Goal: Task Accomplishment & Management: Use online tool/utility

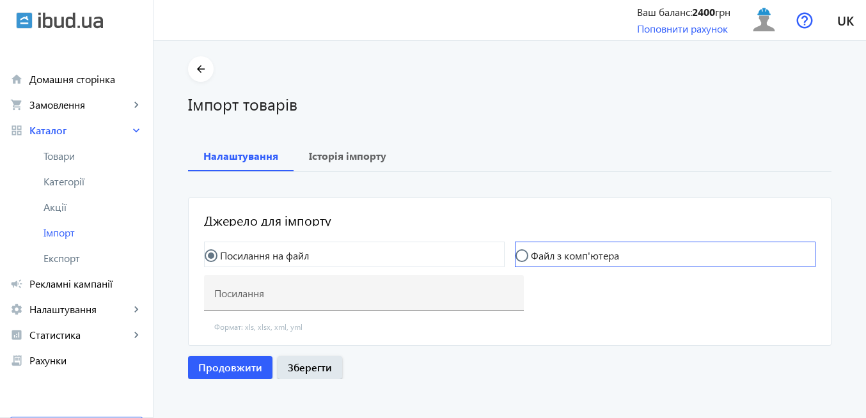
scroll to position [4, 0]
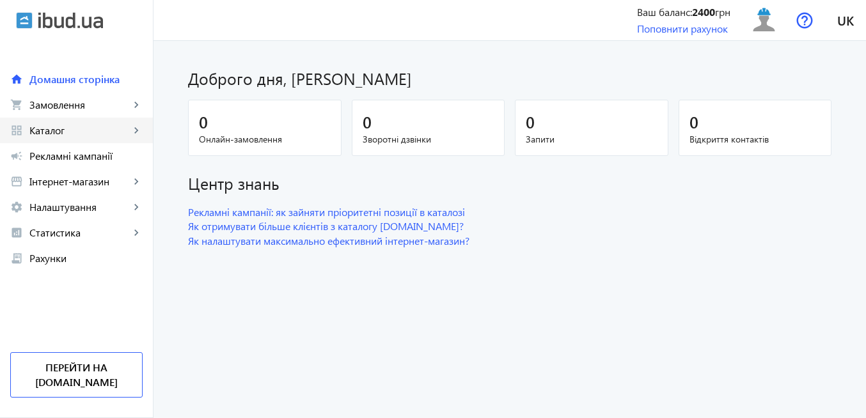
click at [81, 137] on link "grid_view Каталог keyboard_arrow_right" at bounding box center [76, 131] width 153 height 26
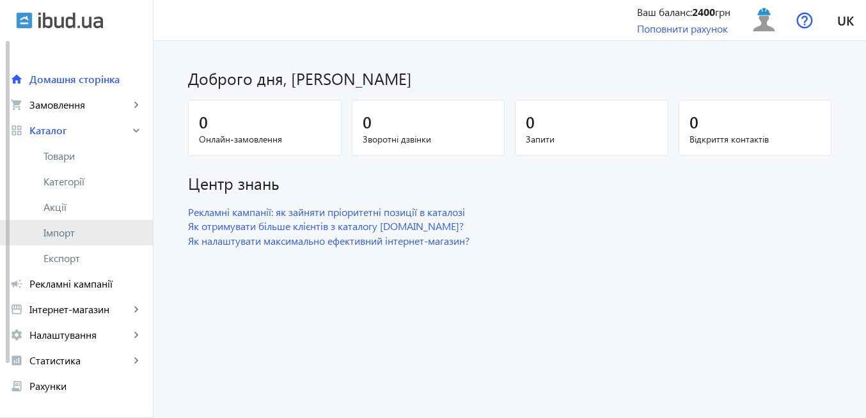
click at [79, 235] on span "Імпорт" at bounding box center [93, 232] width 99 height 13
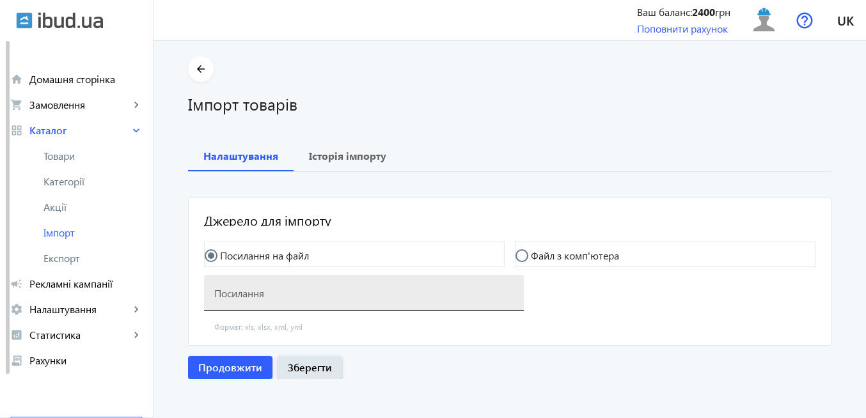
click at [244, 297] on mat-label "Посилання" at bounding box center [239, 292] width 50 height 13
click at [244, 297] on input "Посилання" at bounding box center [363, 296] width 299 height 13
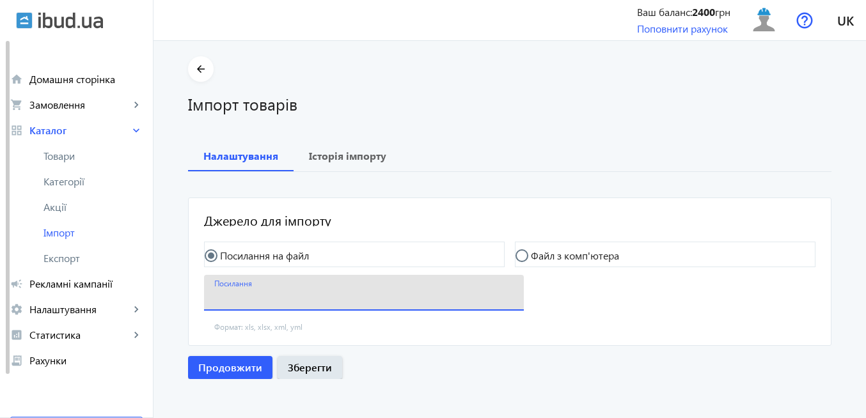
paste input "[URL][DOMAIN_NAME]"
type input "[URL][DOMAIN_NAME]"
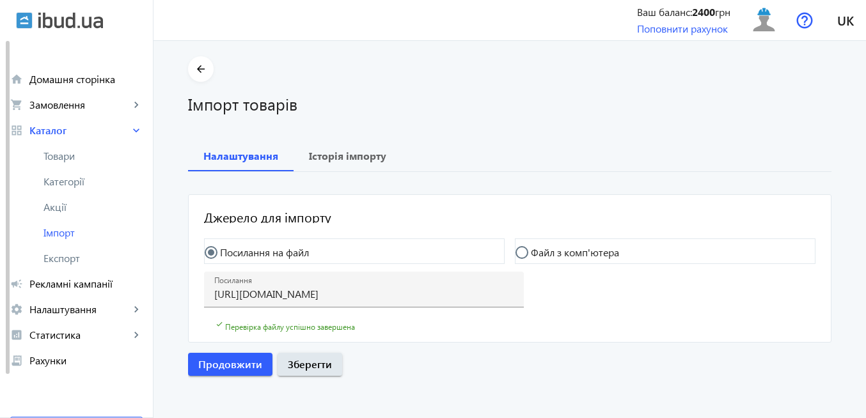
scroll to position [4, 0]
click at [232, 364] on span "Продовжити" at bounding box center [230, 364] width 64 height 14
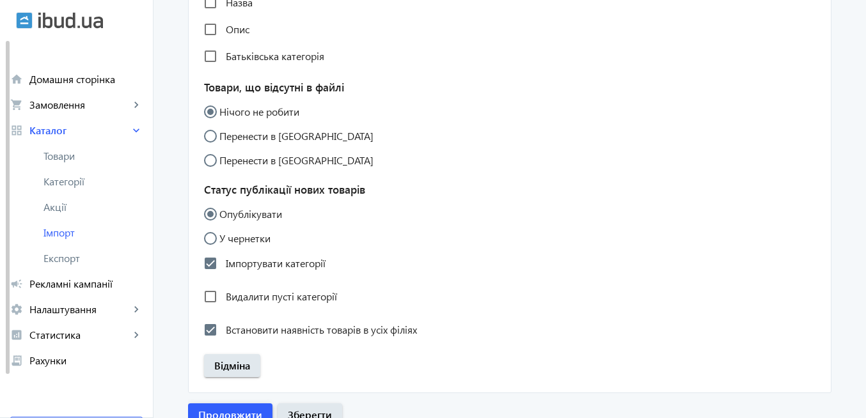
scroll to position [1196, 0]
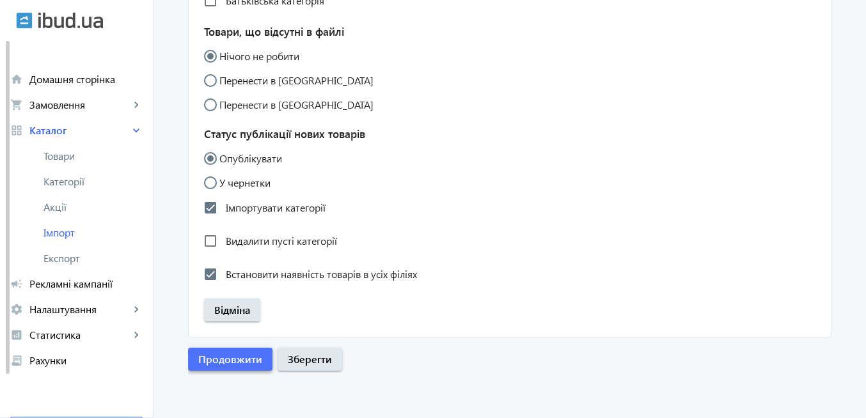
click at [223, 361] on span "Продовжити" at bounding box center [230, 360] width 64 height 14
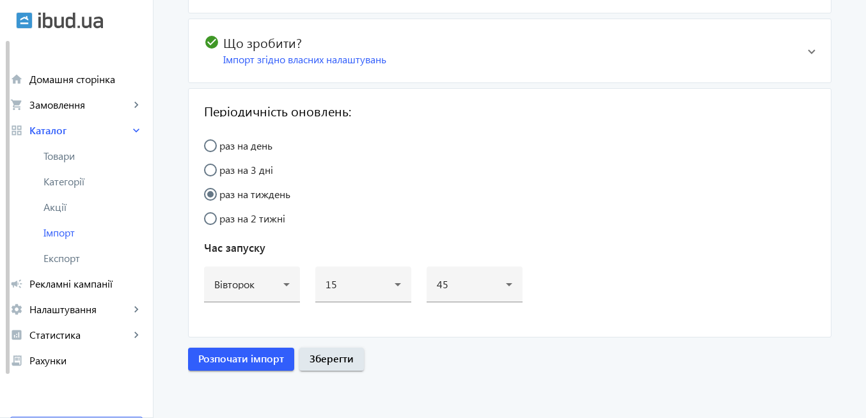
scroll to position [258, 0]
click at [223, 361] on span "Розпочати імпорт" at bounding box center [241, 359] width 86 height 14
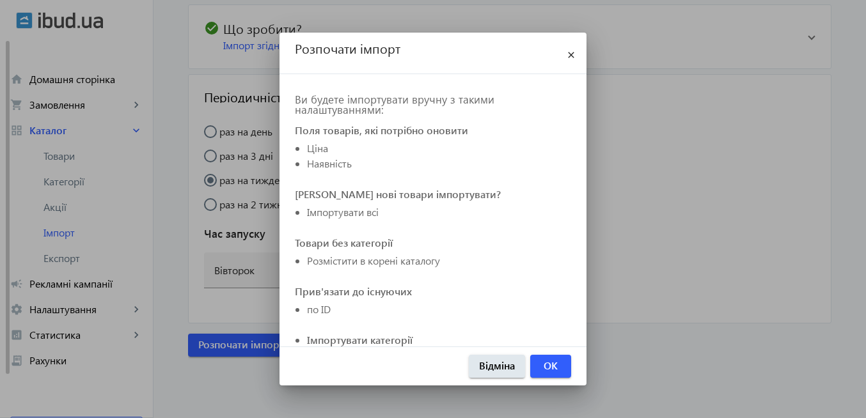
scroll to position [0, 0]
click at [557, 368] on span "OK" at bounding box center [551, 366] width 14 height 14
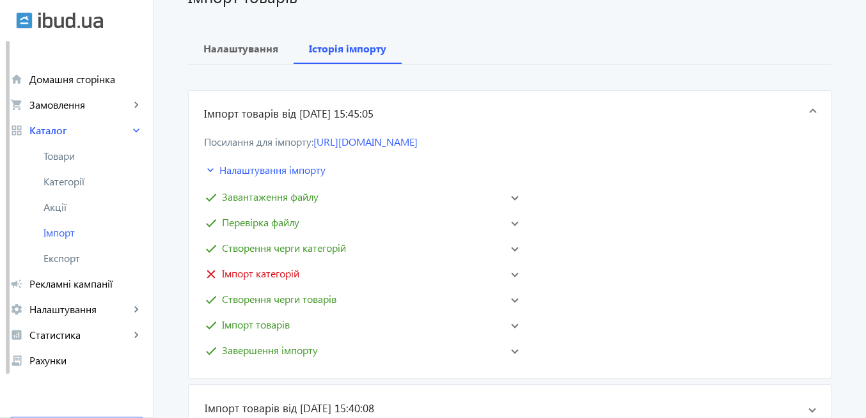
scroll to position [154, 0]
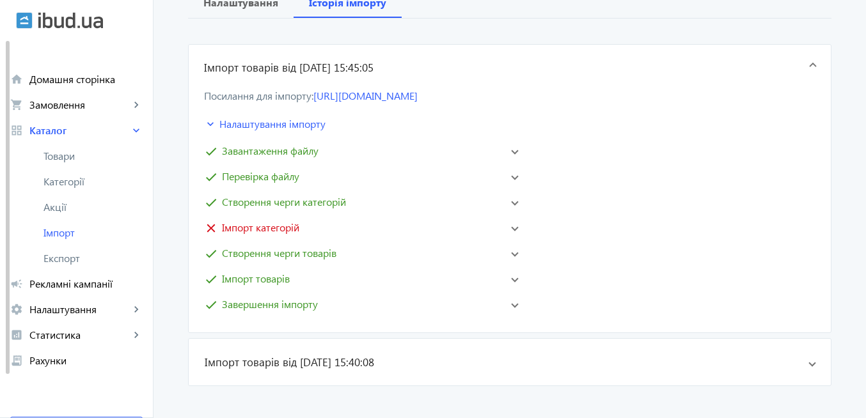
click at [510, 238] on mat-expansion-panel-header "close Імпорт категорій" at bounding box center [362, 228] width 320 height 20
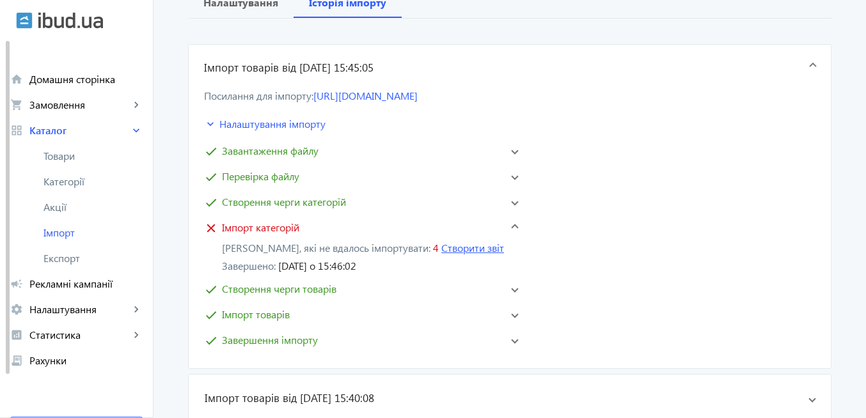
click at [447, 254] on button "Створити звіт" at bounding box center [472, 248] width 63 height 12
click at [80, 156] on span "Товари" at bounding box center [93, 156] width 99 height 13
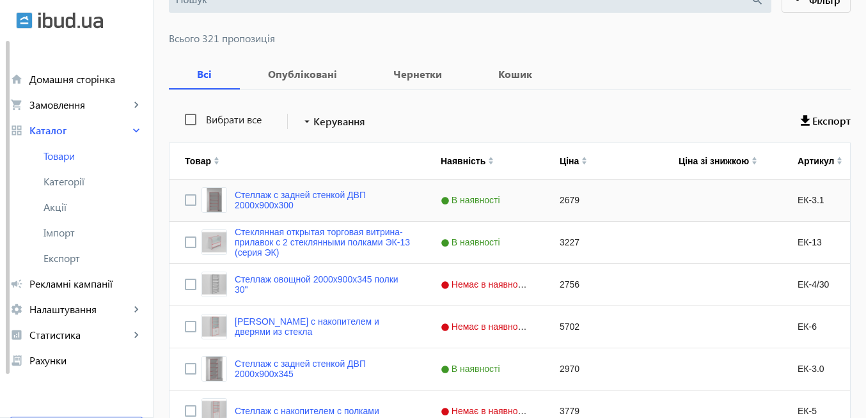
scroll to position [77, 0]
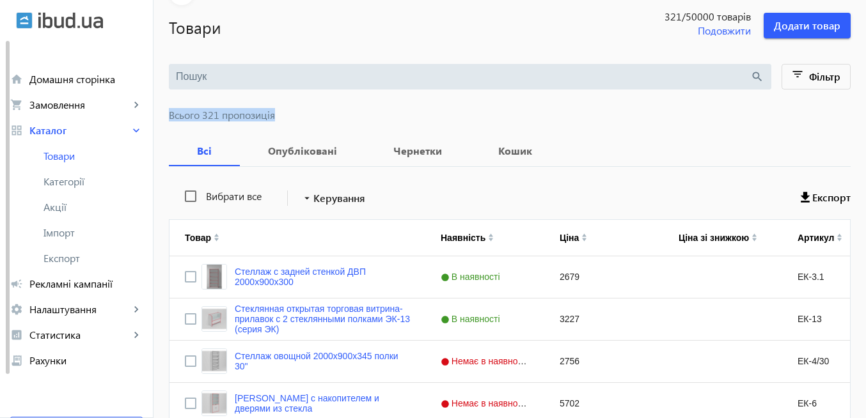
drag, startPoint x: 278, startPoint y: 115, endPoint x: 161, endPoint y: 111, distance: 117.1
click at [169, 111] on span "Всього 321 пропозиція" at bounding box center [510, 115] width 682 height 10
copy span "Всього 321 пропозиція"
click at [73, 235] on span "Імпорт" at bounding box center [93, 232] width 99 height 13
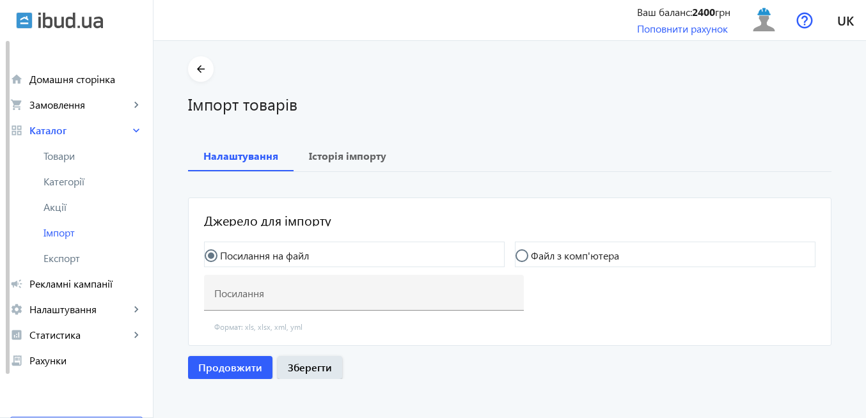
type input "[URL][DOMAIN_NAME]"
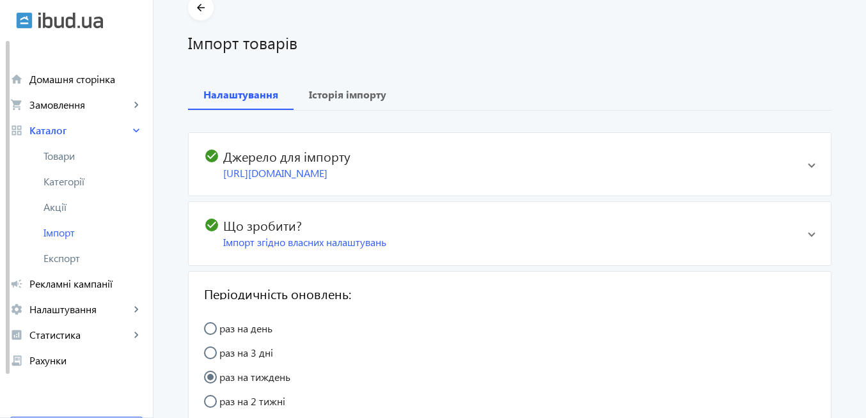
scroll to position [77, 0]
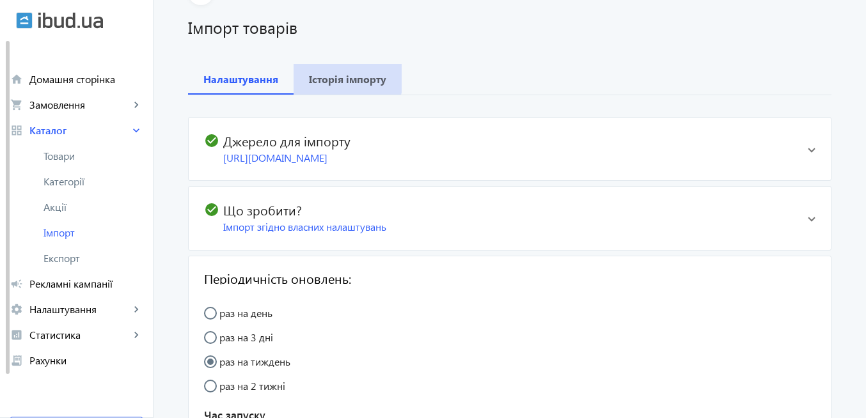
click at [342, 74] on b "Історія імпорту" at bounding box center [347, 79] width 77 height 10
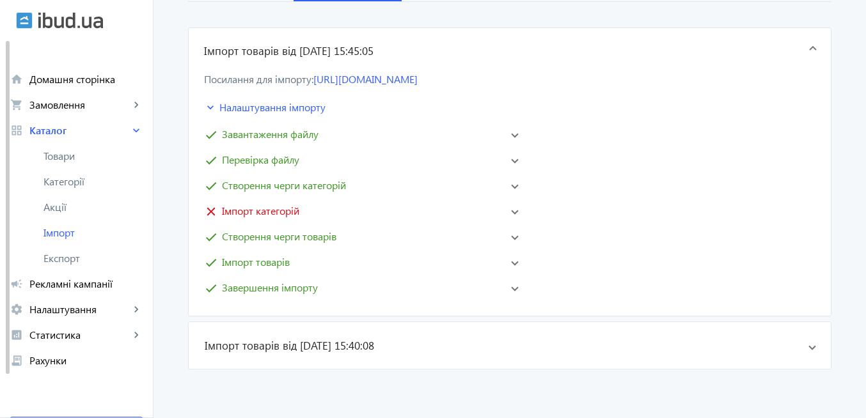
scroll to position [191, 0]
click at [507, 211] on span "close Імпорт категорій" at bounding box center [357, 210] width 307 height 15
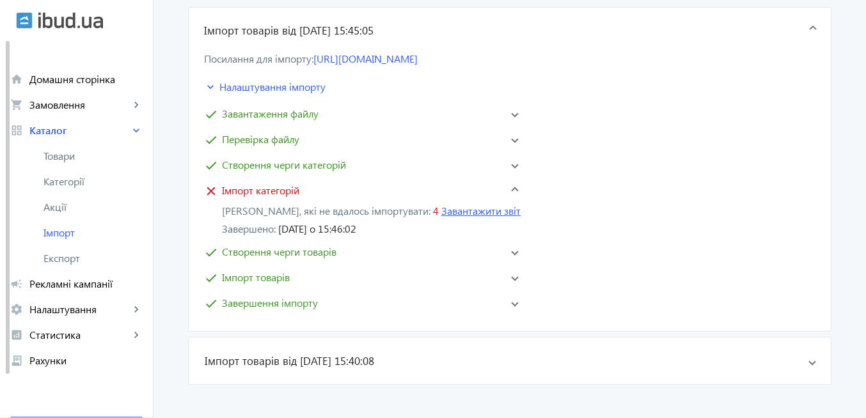
click at [471, 218] on link "Завантажити звіт" at bounding box center [480, 210] width 79 height 13
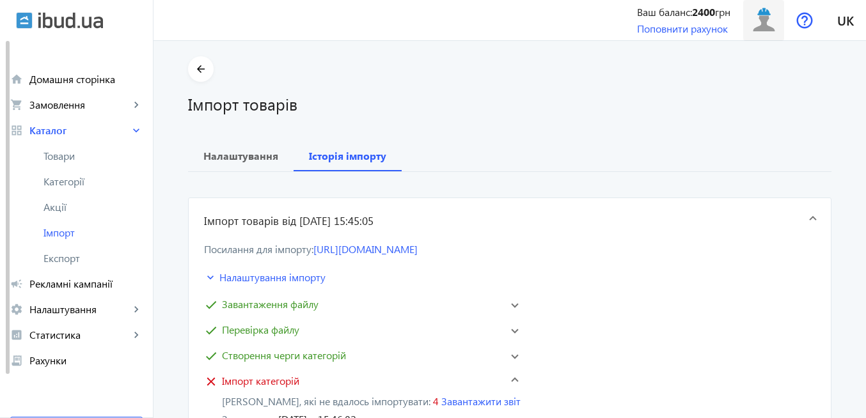
click at [761, 31] on img at bounding box center [764, 20] width 29 height 29
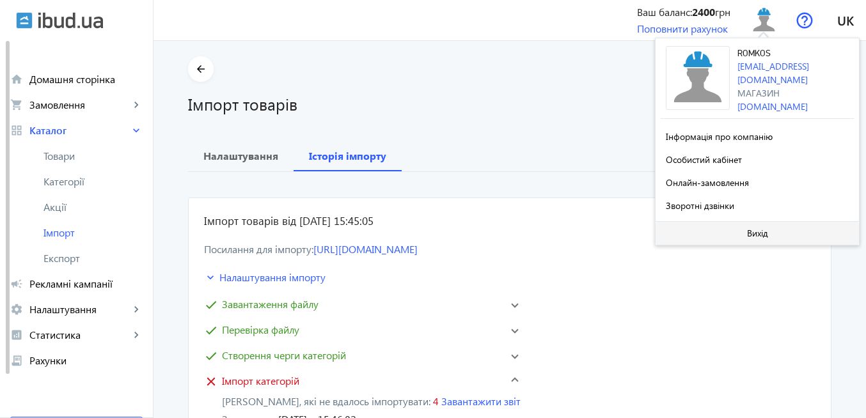
click at [747, 234] on span "Вихід" at bounding box center [757, 233] width 21 height 10
